Goal: Task Accomplishment & Management: Use online tool/utility

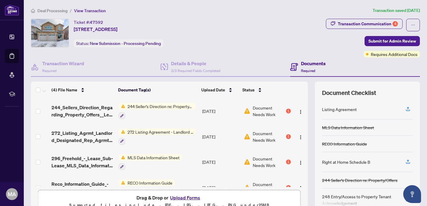
click at [57, 12] on span "Deal Processing" at bounding box center [52, 10] width 30 height 5
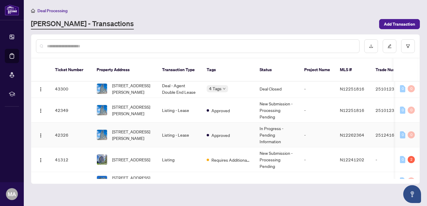
scroll to position [143, 0]
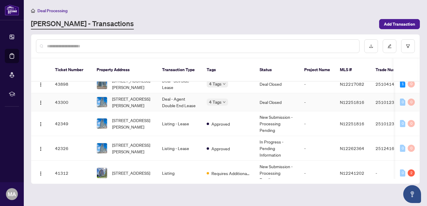
click at [142, 95] on span "[STREET_ADDRESS][PERSON_NAME]" at bounding box center [132, 101] width 40 height 13
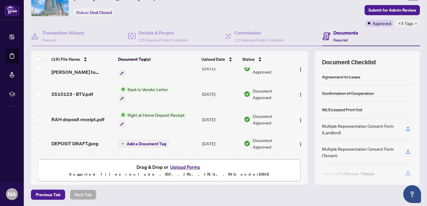
scroll to position [217, 0]
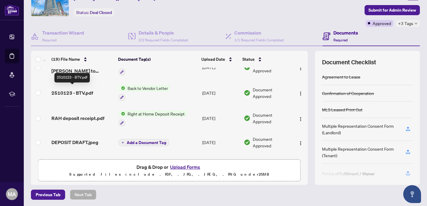
click at [75, 89] on span "2510123 - BTV.pdf" at bounding box center [72, 92] width 42 height 7
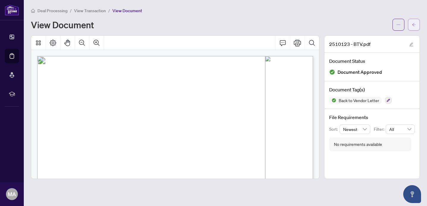
click at [410, 25] on button "button" at bounding box center [414, 25] width 12 height 12
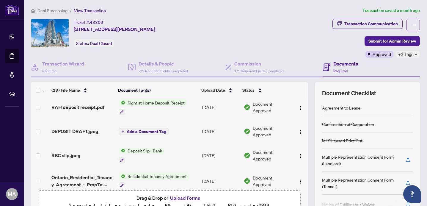
scroll to position [255, 0]
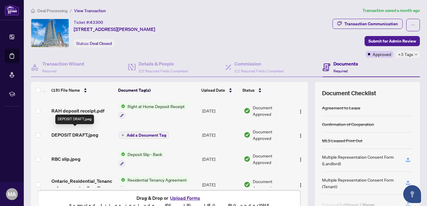
click at [79, 131] on span "DEPOSIT DRAFT.jpeg" at bounding box center [74, 134] width 47 height 7
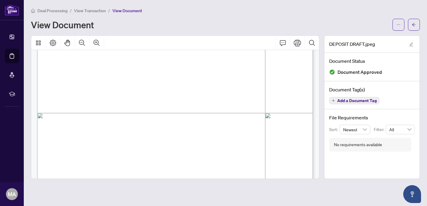
scroll to position [137, 0]
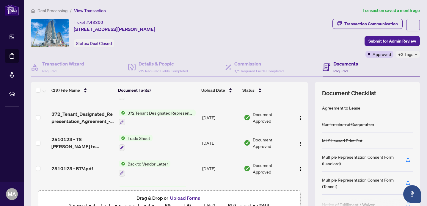
scroll to position [176, 0]
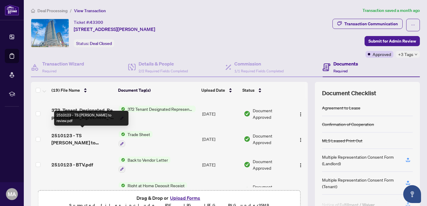
click at [79, 134] on span "2510123 - TS [PERSON_NAME] to review.pdf" at bounding box center [82, 139] width 62 height 14
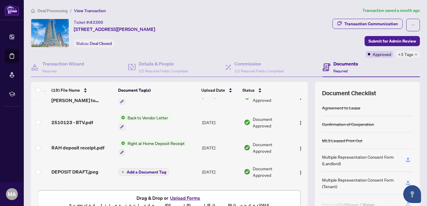
scroll to position [222, 0]
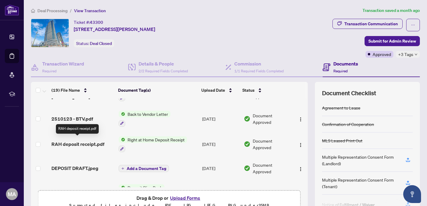
click at [75, 140] on span "RAH deposit receipt.pdf" at bounding box center [77, 143] width 53 height 7
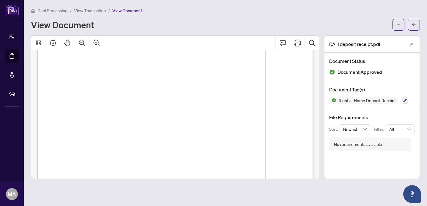
scroll to position [79, 0]
click at [297, 43] on icon "Print" at bounding box center [297, 43] width 7 height 7
click at [413, 25] on icon "arrow-left" at bounding box center [414, 24] width 4 height 3
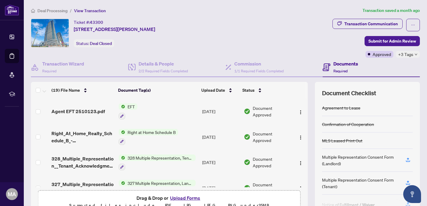
click at [56, 12] on span "Deal Processing" at bounding box center [52, 10] width 30 height 5
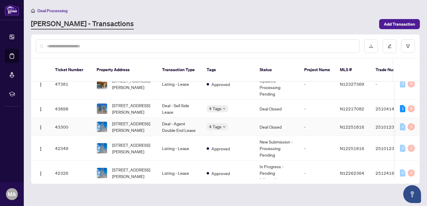
scroll to position [121, 0]
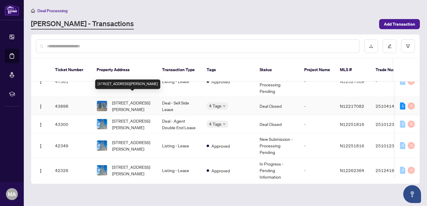
click at [127, 101] on span "[STREET_ADDRESS][PERSON_NAME]" at bounding box center [132, 105] width 40 height 13
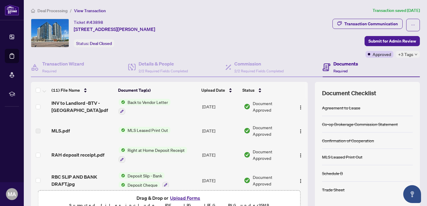
scroll to position [86, 0]
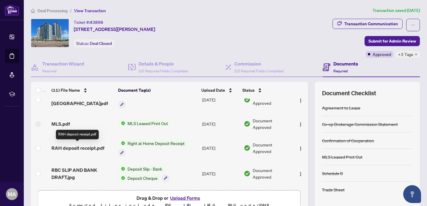
click at [92, 146] on span "RAH deposit receipt.pdf" at bounding box center [77, 147] width 53 height 7
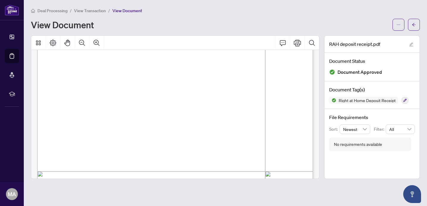
scroll to position [125, 0]
click at [297, 44] on icon "Print" at bounding box center [297, 43] width 7 height 7
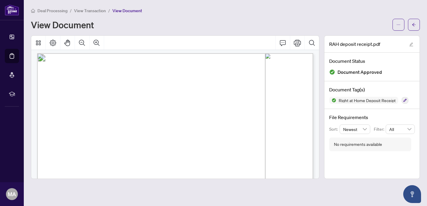
scroll to position [0, 0]
click at [413, 25] on icon "arrow-left" at bounding box center [414, 24] width 4 height 3
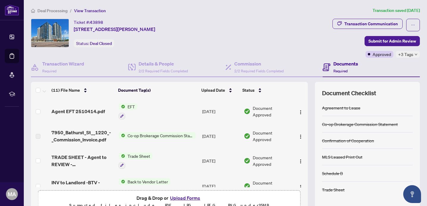
click at [55, 11] on span "Deal Processing" at bounding box center [52, 10] width 30 height 5
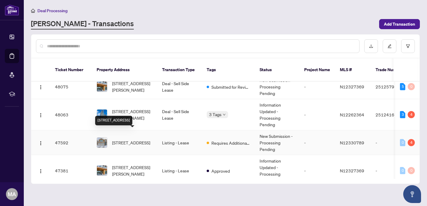
scroll to position [32, 0]
click at [68, 108] on td "48063" at bounding box center [71, 114] width 42 height 31
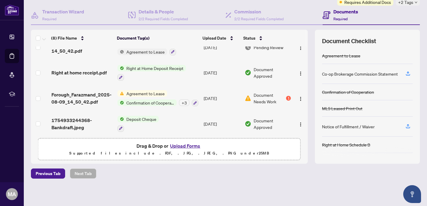
scroll to position [109, 0]
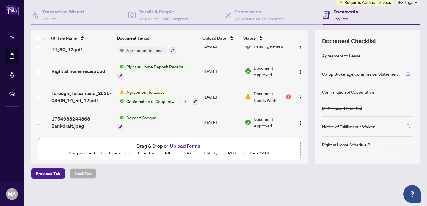
click at [98, 65] on td "Right at home receipt.pdf" at bounding box center [82, 72] width 66 height 26
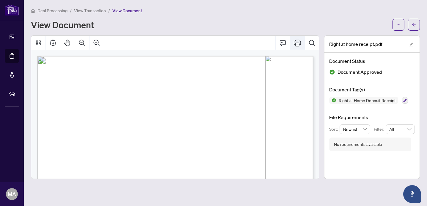
click at [299, 42] on icon "Print" at bounding box center [297, 42] width 7 height 7
click at [411, 25] on button "button" at bounding box center [414, 25] width 12 height 12
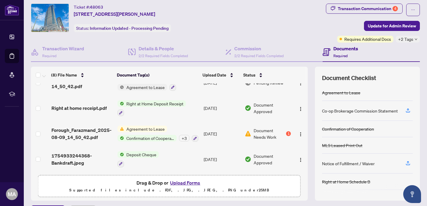
scroll to position [18, 0]
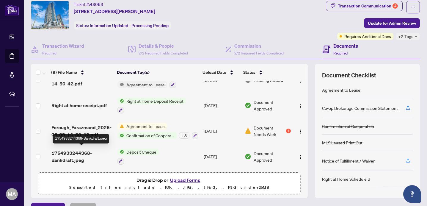
click at [75, 153] on span "1754933244368-Bankdraft.jpeg" at bounding box center [81, 156] width 61 height 14
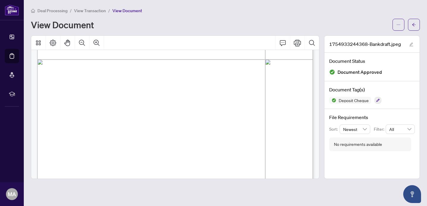
scroll to position [274, 0]
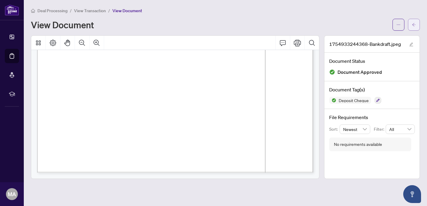
click at [415, 26] on icon "arrow-left" at bounding box center [414, 25] width 4 height 4
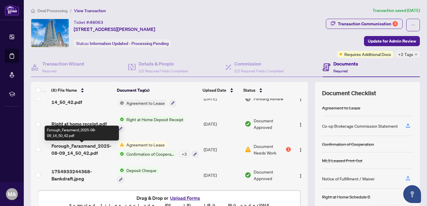
scroll to position [109, 0]
